Goal: Information Seeking & Learning: Check status

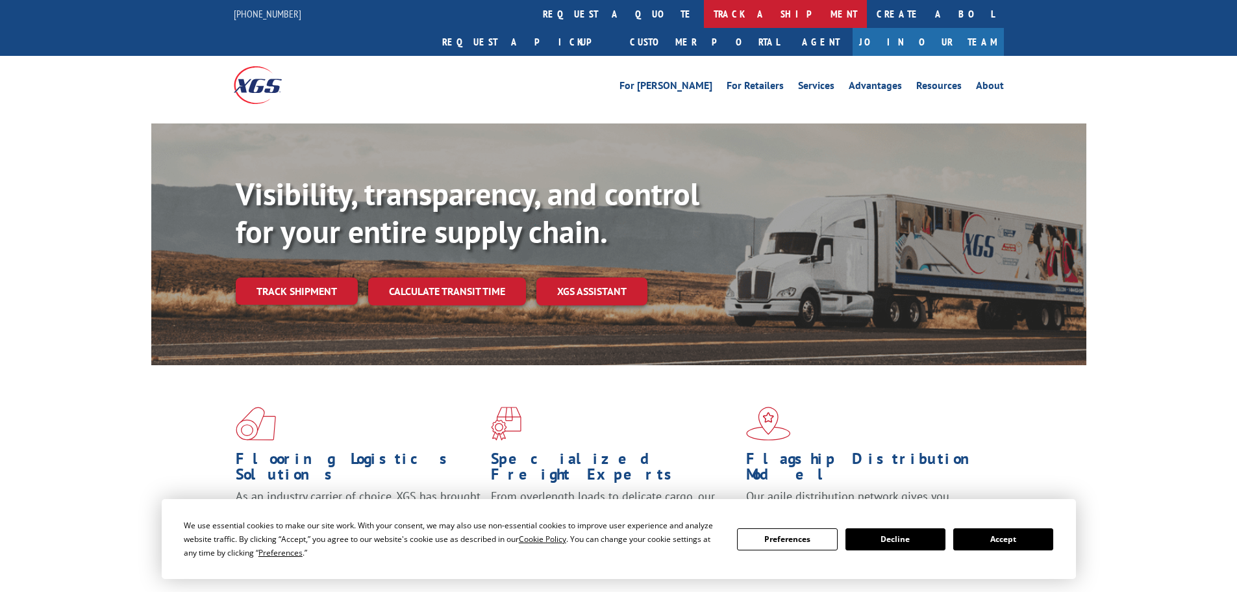
click at [704, 21] on link "track a shipment" at bounding box center [785, 14] width 163 height 28
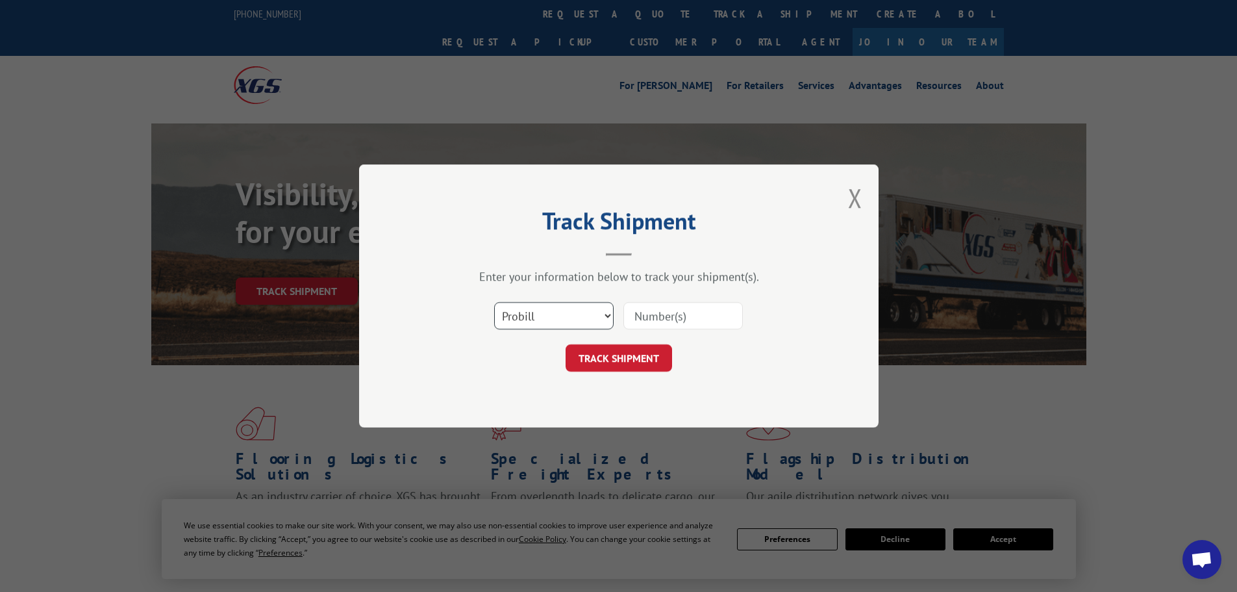
click at [527, 310] on select "Select category... Probill BOL PO" at bounding box center [554, 315] width 120 height 27
select select "bol"
click at [494, 302] on select "Select category... Probill BOL PO" at bounding box center [554, 315] width 120 height 27
click at [646, 317] on input at bounding box center [684, 315] width 120 height 27
paste input "5436509"
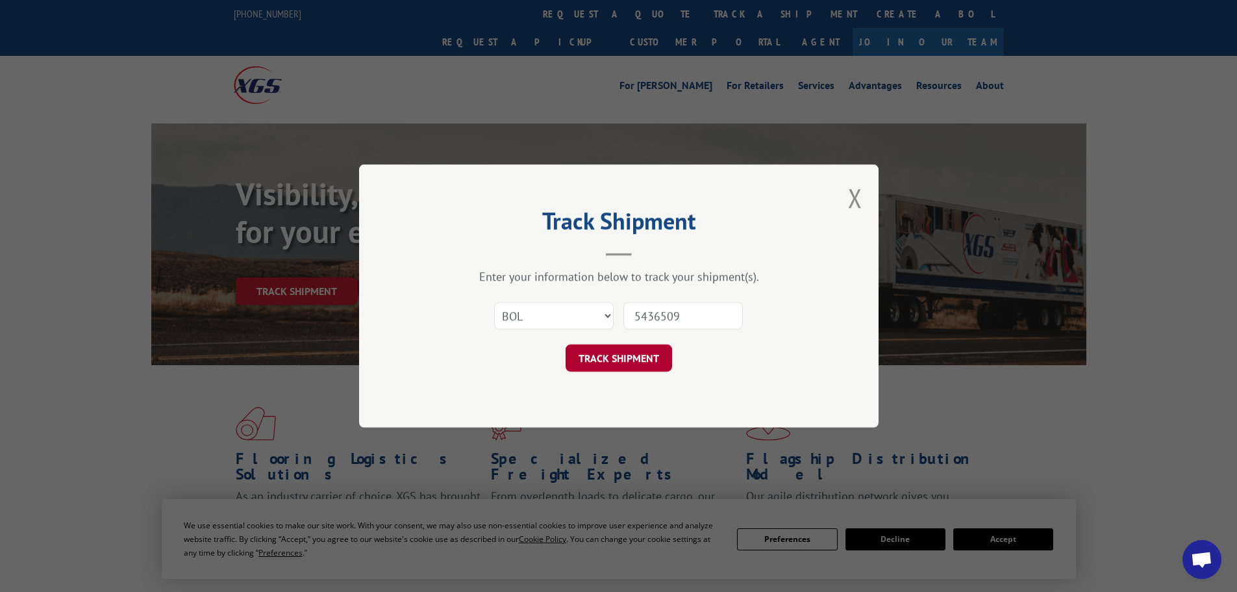
type input "5436509"
click at [616, 352] on button "TRACK SHIPMENT" at bounding box center [619, 357] width 107 height 27
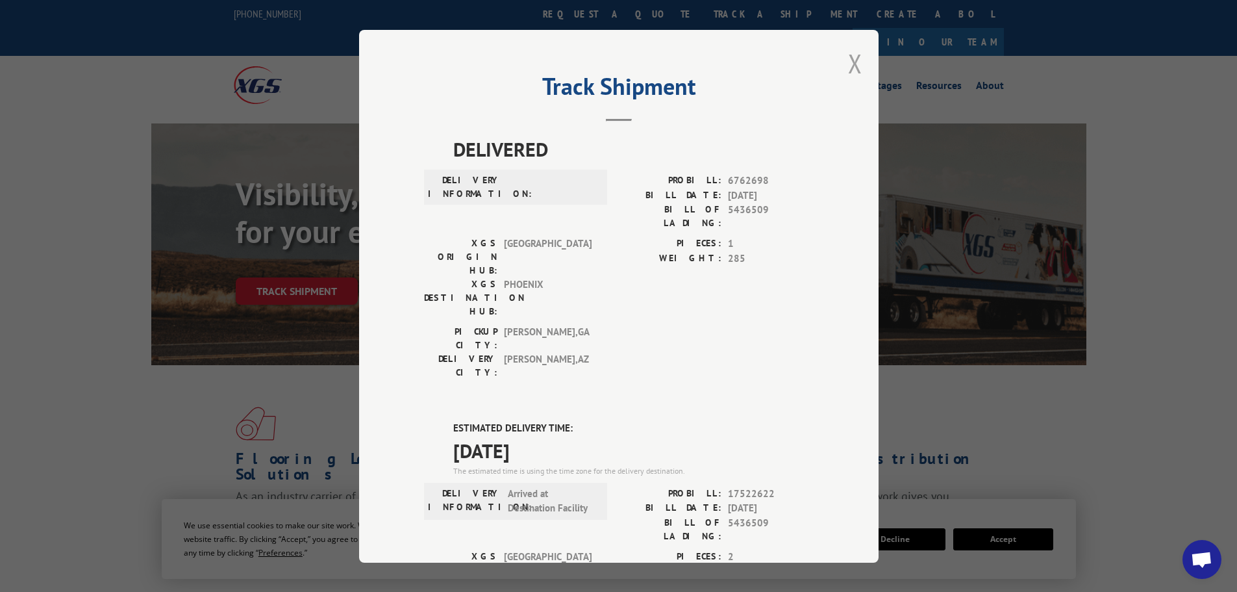
click at [850, 64] on button "Close modal" at bounding box center [855, 63] width 14 height 34
